Goal: Navigation & Orientation: Find specific page/section

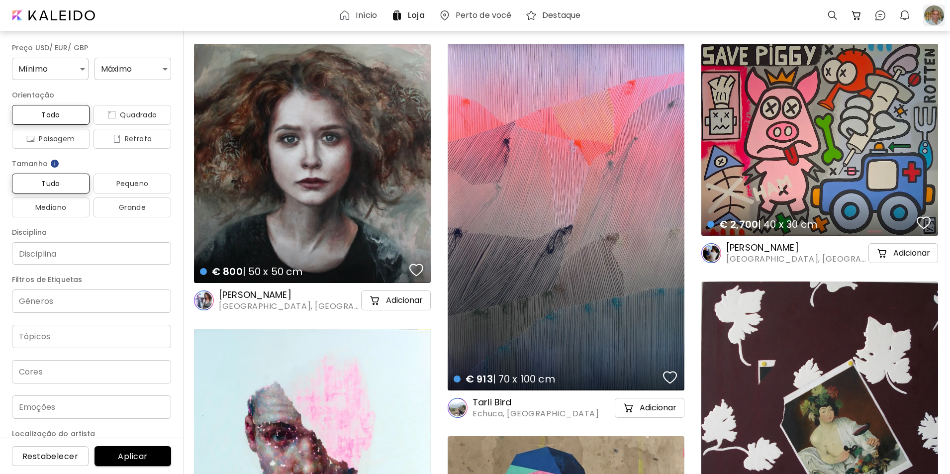
click at [935, 15] on div at bounding box center [934, 15] width 22 height 22
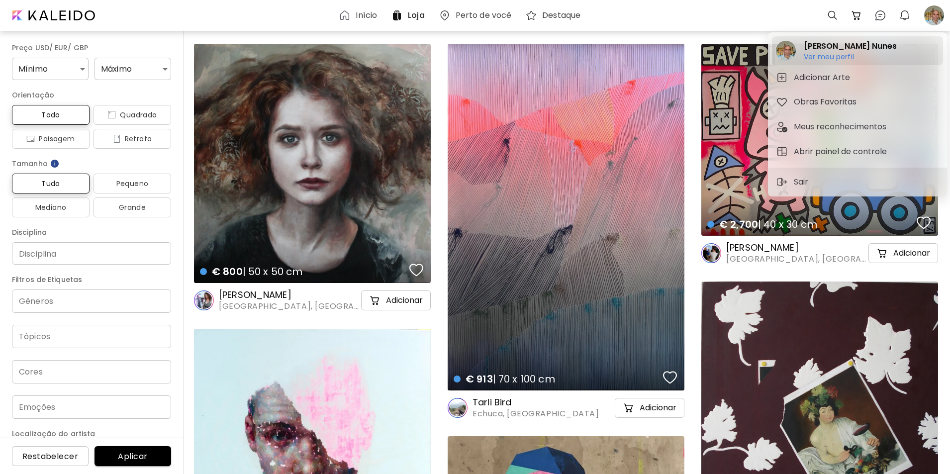
click at [834, 56] on h6 "Ver meu perfil" at bounding box center [849, 56] width 92 height 9
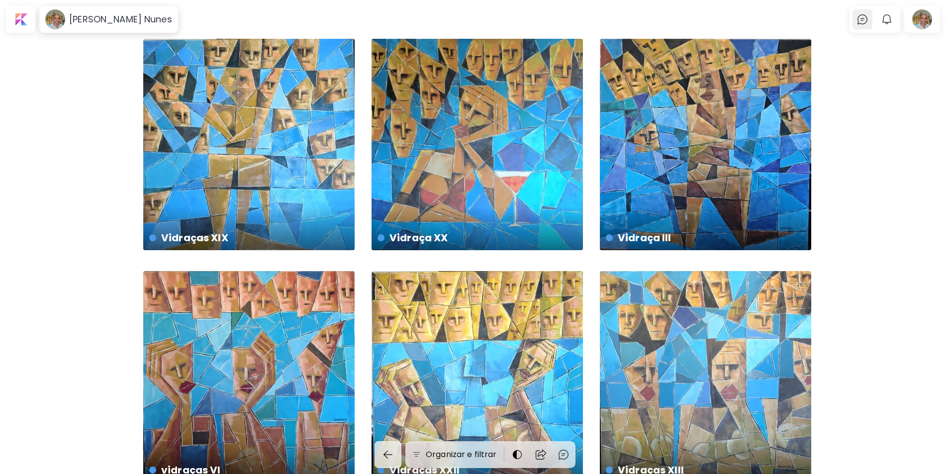
click at [863, 18] on img at bounding box center [862, 19] width 12 height 12
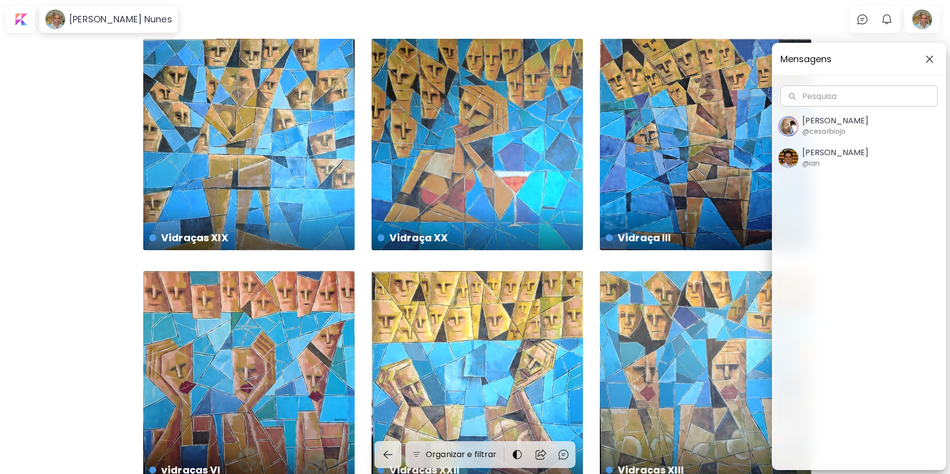
click at [777, 15] on div "Mensagens Pesquisa Pesquisa [PERSON_NAME] @cesarbiojo [PERSON_NAME] @ian" at bounding box center [475, 237] width 950 height 474
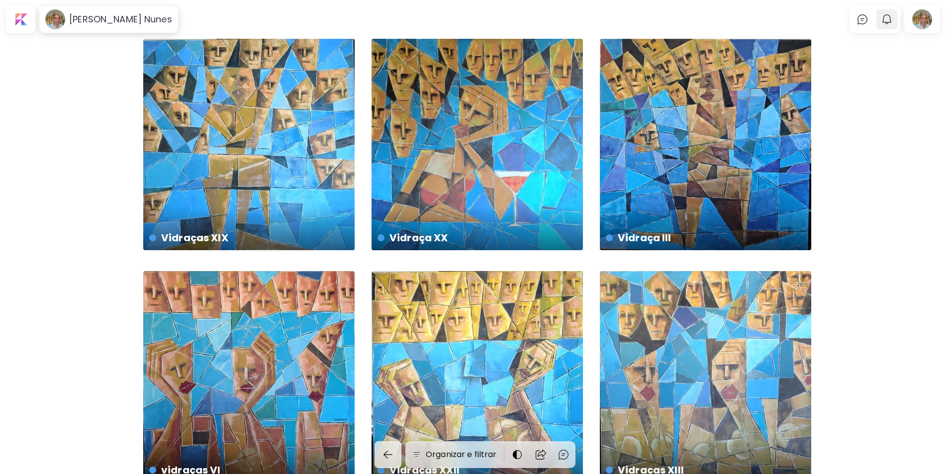
click at [890, 16] on img "button" at bounding box center [887, 19] width 12 height 12
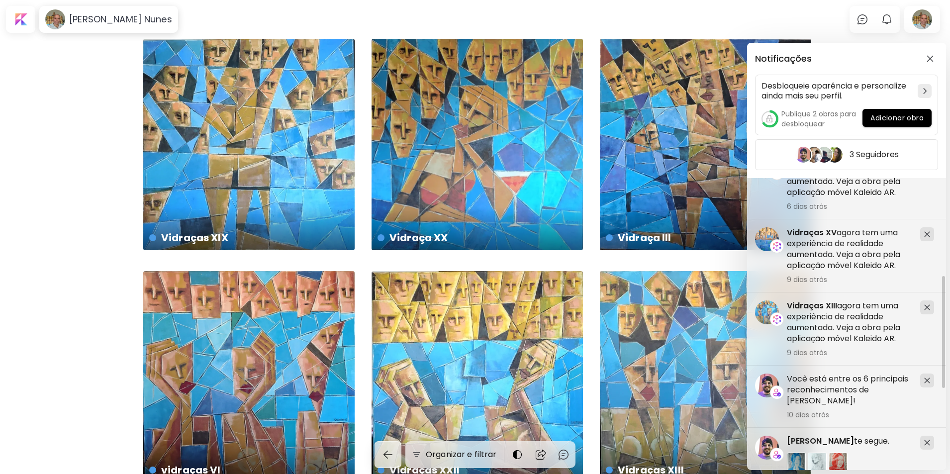
scroll to position [256, 0]
drag, startPoint x: 943, startPoint y: 249, endPoint x: 950, endPoint y: 362, distance: 114.1
click at [950, 362] on html "[PERSON_NAME] Nunes 0 0 Organizar e filtrar vidraças VI € 3,000 | 100 x 100 cm …" at bounding box center [475, 237] width 950 height 474
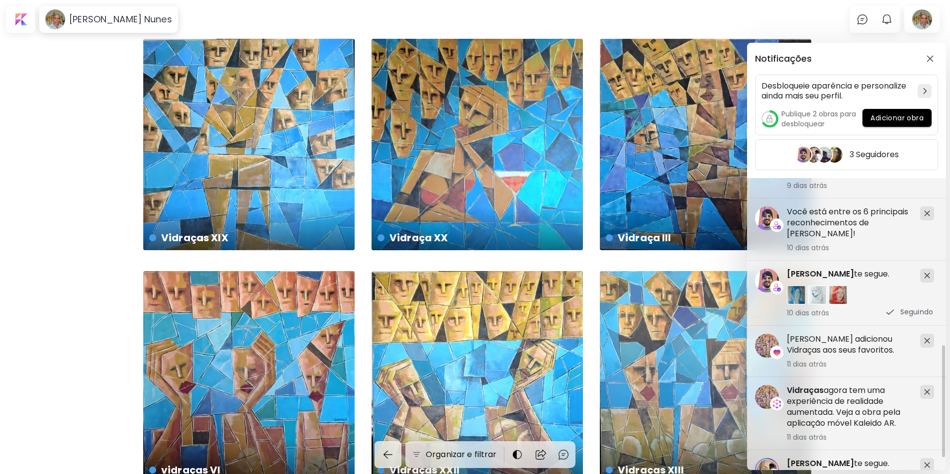
scroll to position [466, 0]
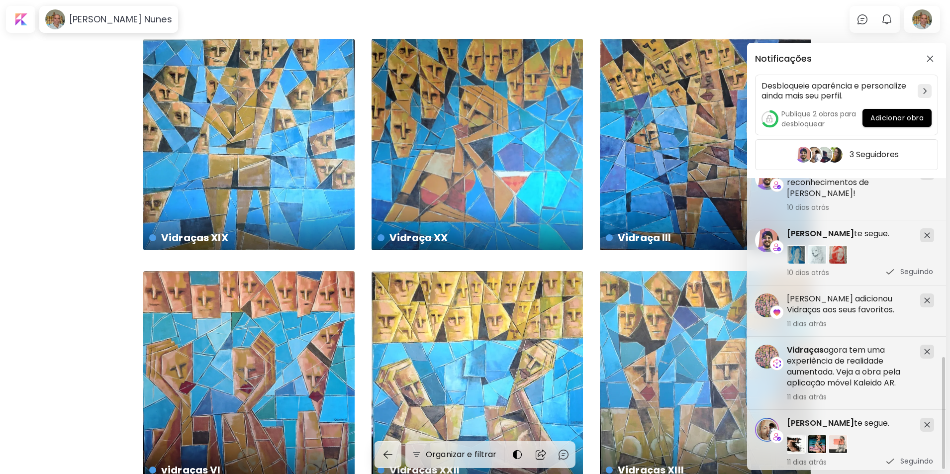
drag, startPoint x: 943, startPoint y: 303, endPoint x: 944, endPoint y: 429, distance: 126.3
click at [944, 429] on div at bounding box center [943, 413] width 3 height 112
click at [801, 418] on span "[PERSON_NAME]" at bounding box center [820, 422] width 67 height 11
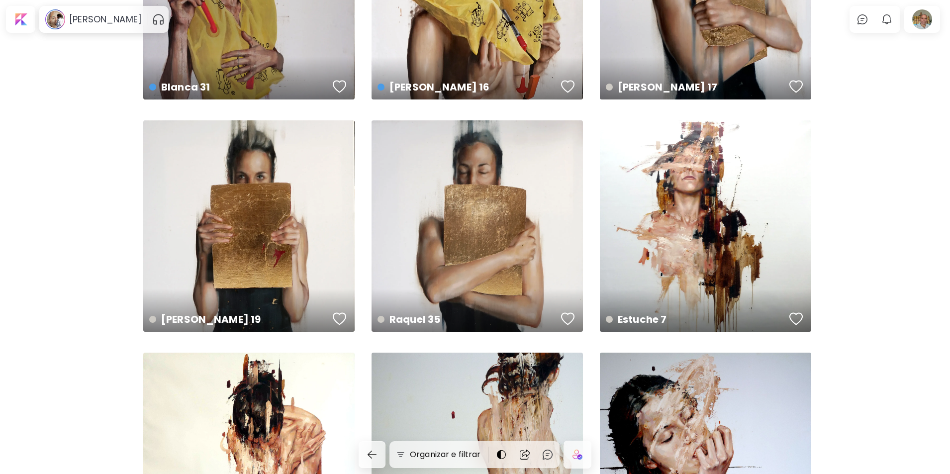
scroll to position [1549, 0]
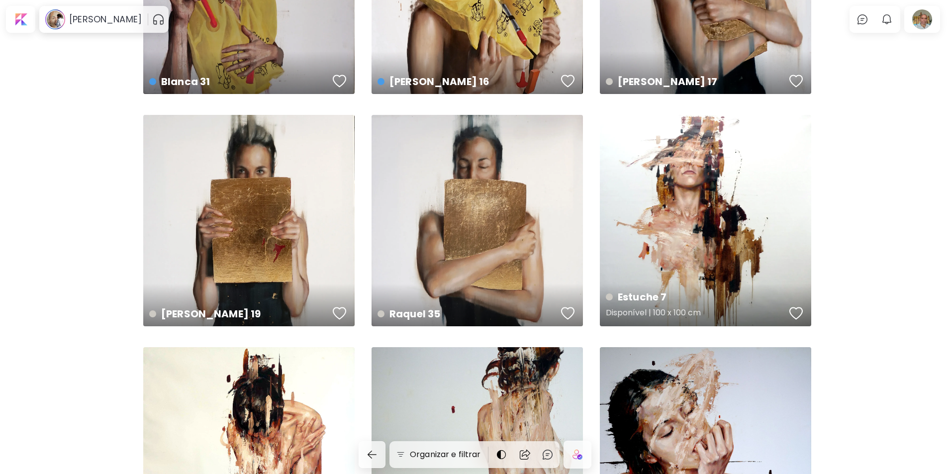
click at [701, 264] on div "Estuche 7 Disponível | 100 x 100 cm" at bounding box center [705, 220] width 211 height 211
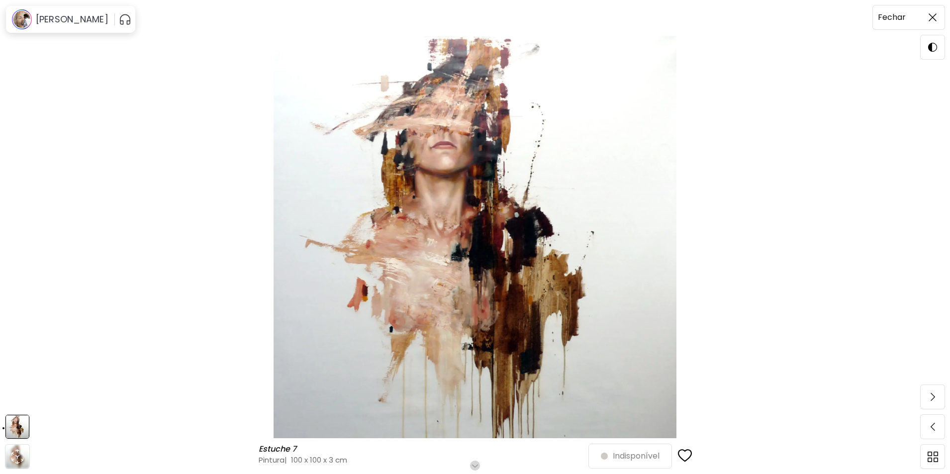
click at [933, 16] on img at bounding box center [932, 17] width 8 height 8
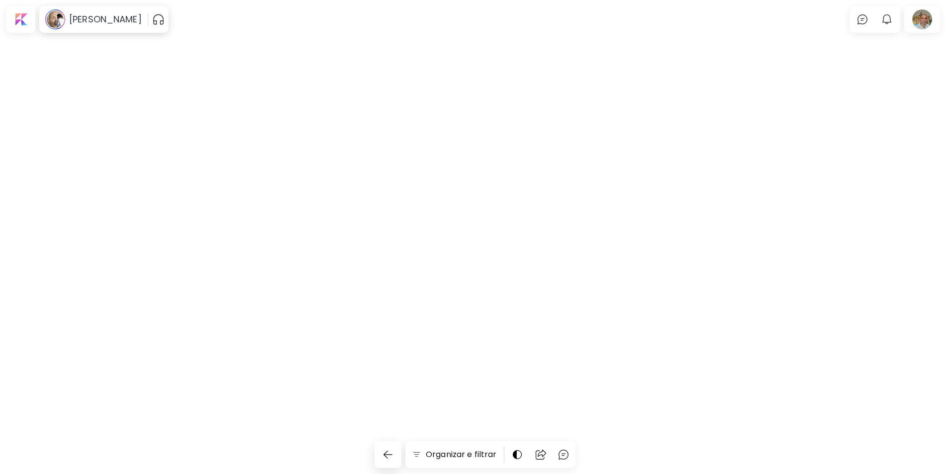
scroll to position [1549, 0]
